Goal: Information Seeking & Learning: Learn about a topic

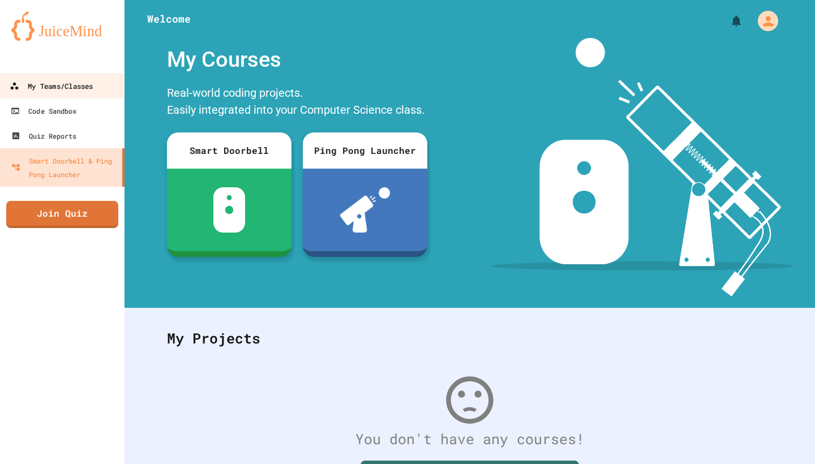
click at [89, 89] on div "My Teams/Classes" at bounding box center [51, 86] width 83 height 14
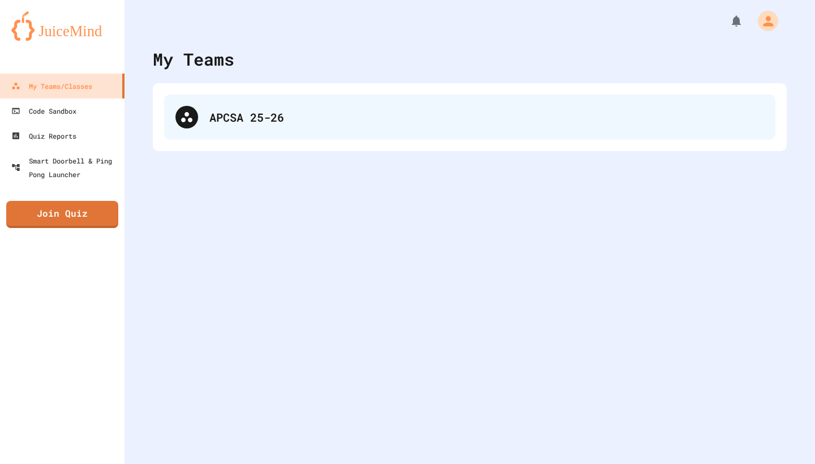
click at [197, 112] on div at bounding box center [186, 117] width 23 height 23
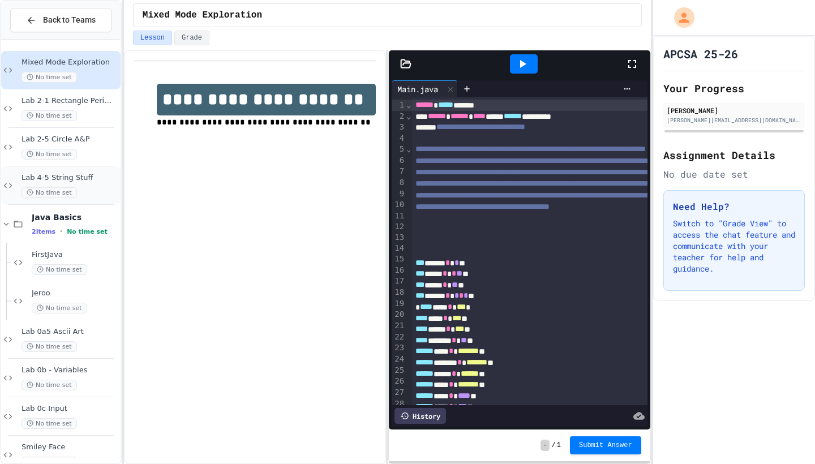
click at [62, 172] on div "Lab 4-5 String Stuff No time set" at bounding box center [60, 185] width 119 height 38
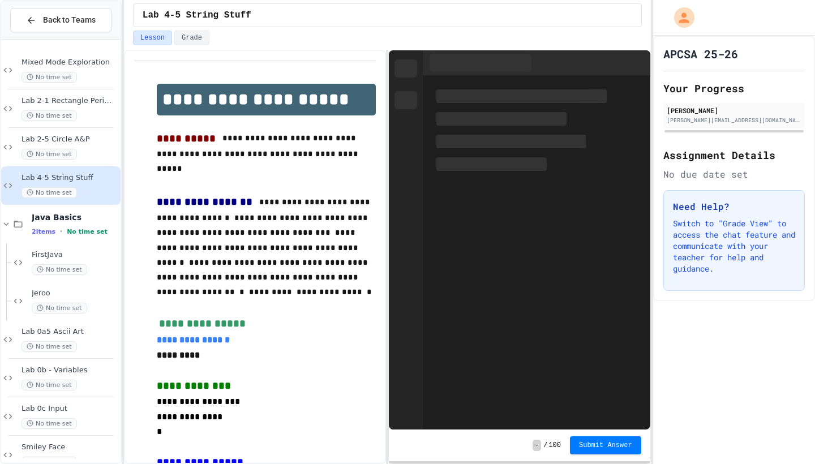
scroll to position [32, 0]
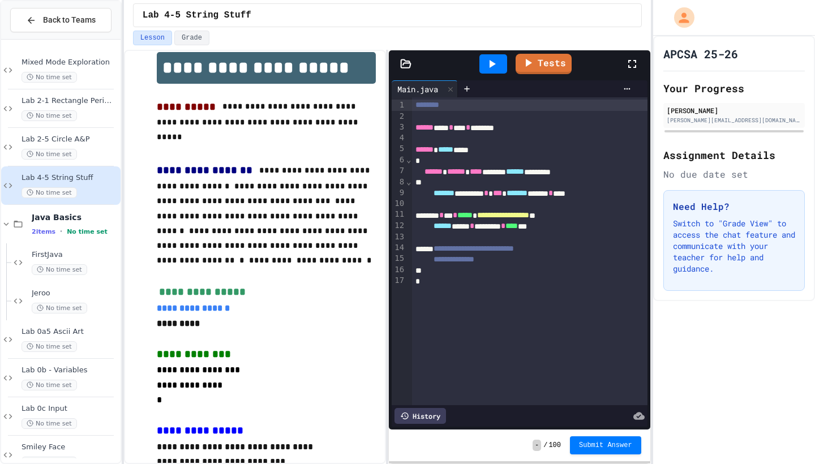
click at [636, 63] on icon at bounding box center [632, 64] width 14 height 14
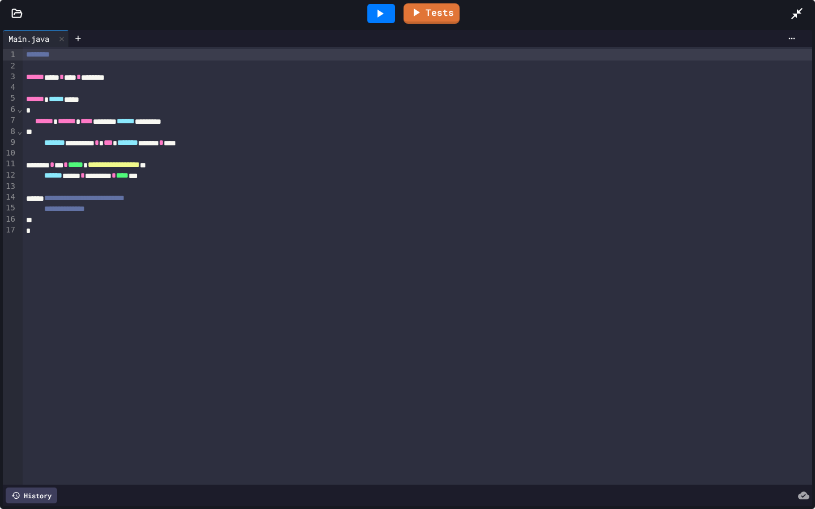
click at [15, 11] on icon at bounding box center [16, 13] width 11 height 11
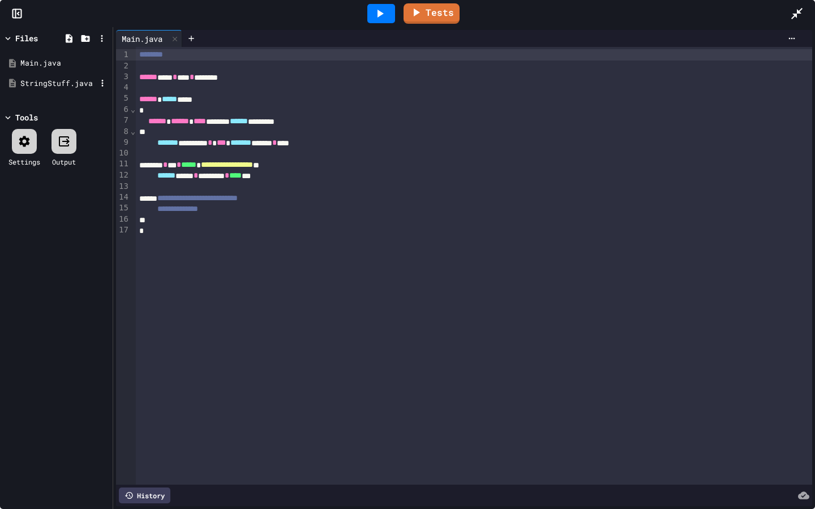
click at [45, 84] on div "StringStuff.java" at bounding box center [58, 83] width 76 height 11
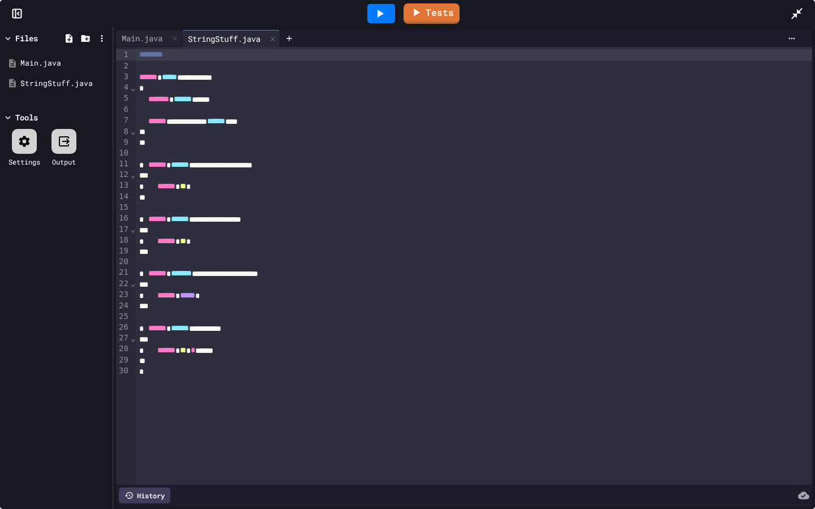
click at [802, 11] on icon at bounding box center [797, 14] width 14 height 14
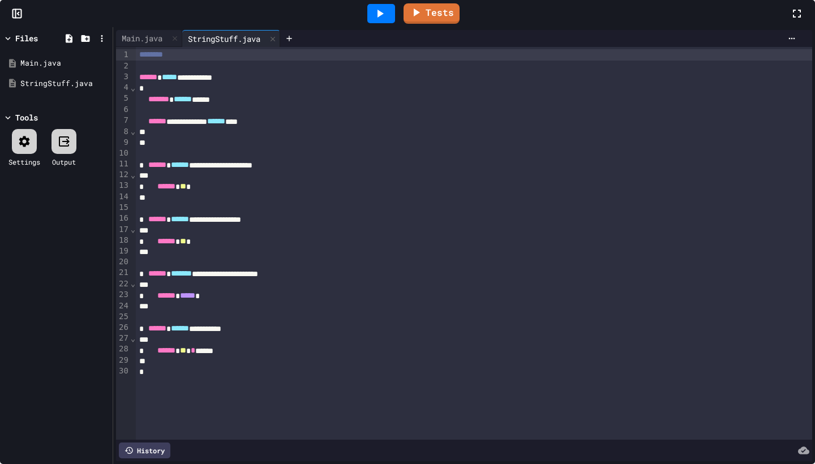
scroll to position [61, 0]
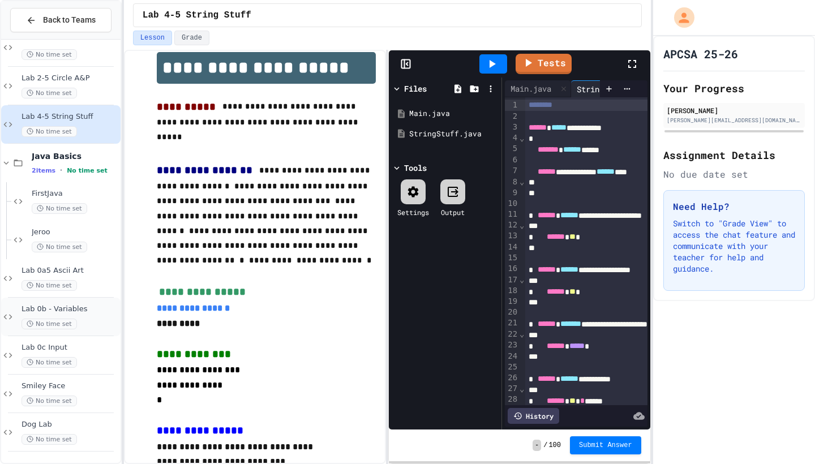
click at [78, 307] on span "Lab 0b - Variables" at bounding box center [70, 309] width 97 height 10
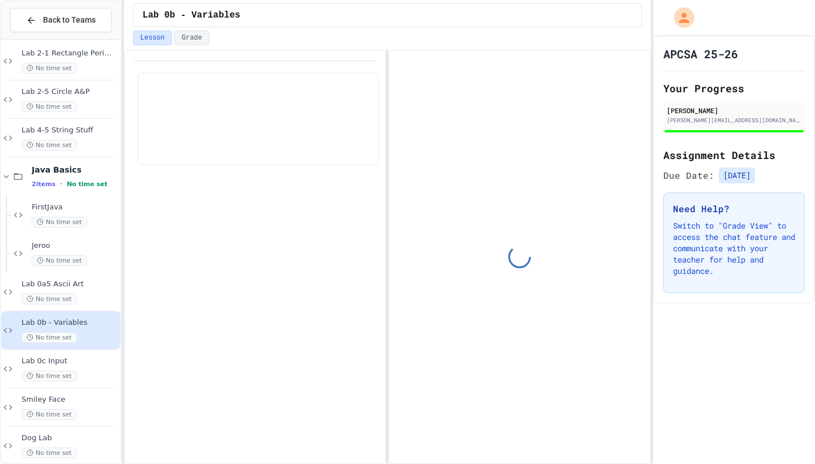
scroll to position [32, 0]
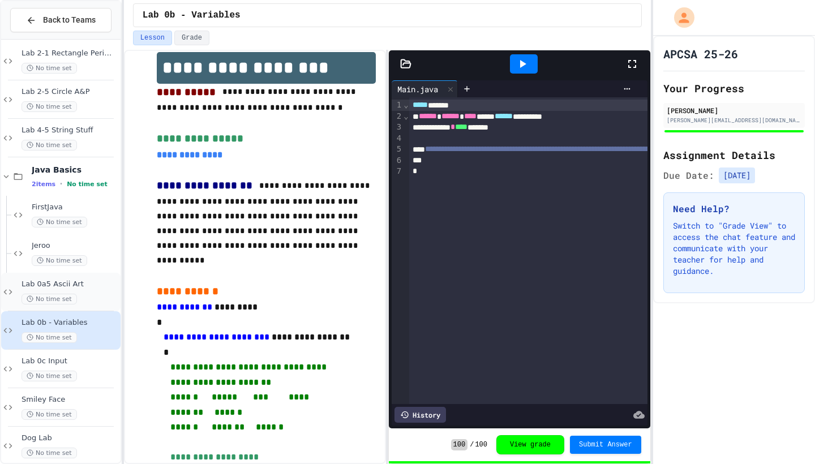
click at [91, 289] on div "Lab 0a5 Ascii Art No time set" at bounding box center [70, 292] width 97 height 25
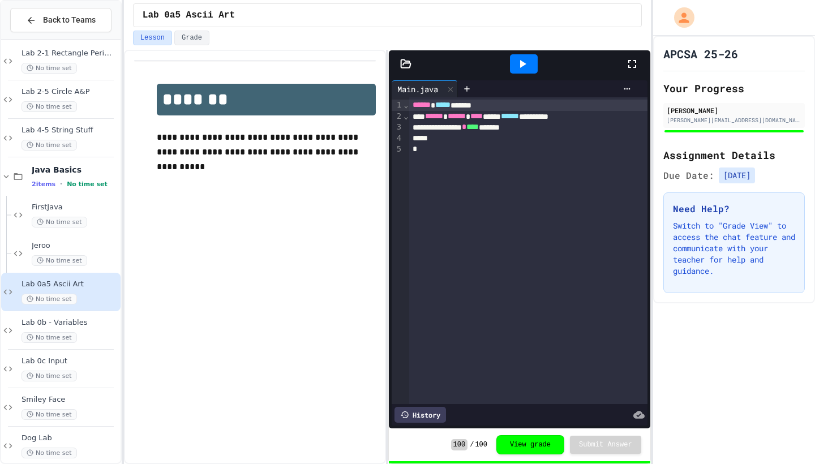
click at [403, 62] on icon at bounding box center [405, 63] width 11 height 11
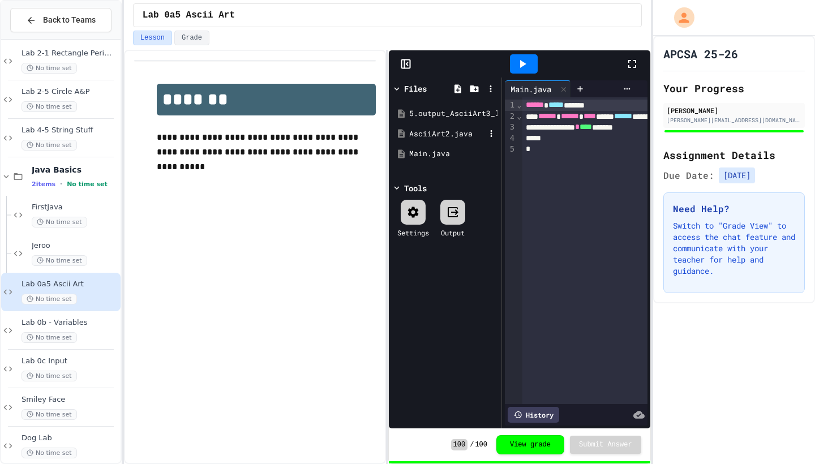
click at [419, 132] on div "AsciiArt2.java" at bounding box center [447, 133] width 76 height 11
